Goal: Task Accomplishment & Management: Manage account settings

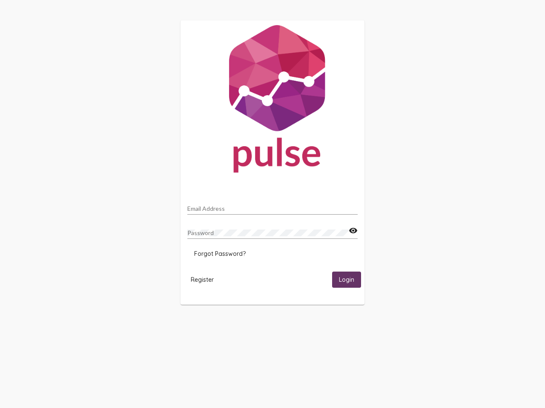
click at [272, 206] on input "Email Address" at bounding box center [272, 209] width 170 height 7
click at [353, 231] on mat-icon "visibility" at bounding box center [353, 231] width 9 height 10
click at [220, 254] on span "Forgot Password?" at bounding box center [219, 254] width 51 height 8
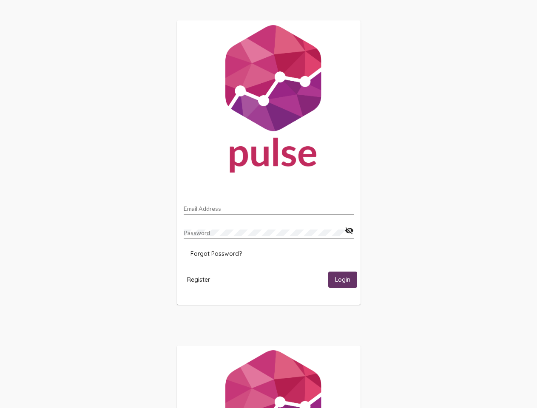
click at [202, 280] on span "Register" at bounding box center [198, 280] width 23 height 8
click at [346, 280] on span "Login" at bounding box center [342, 281] width 15 height 8
